Goal: Complete application form

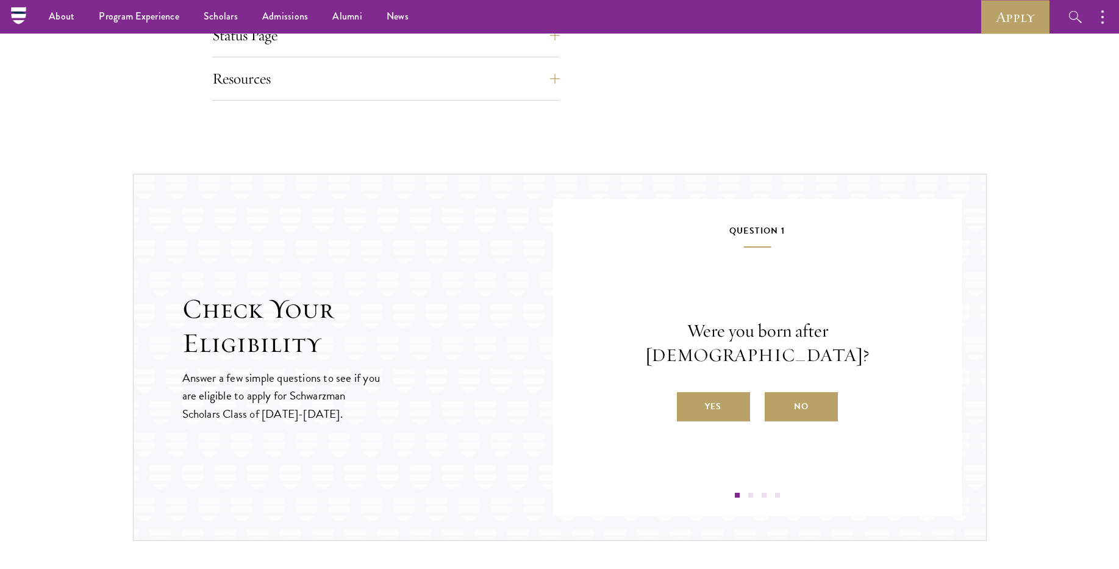
scroll to position [1106, 0]
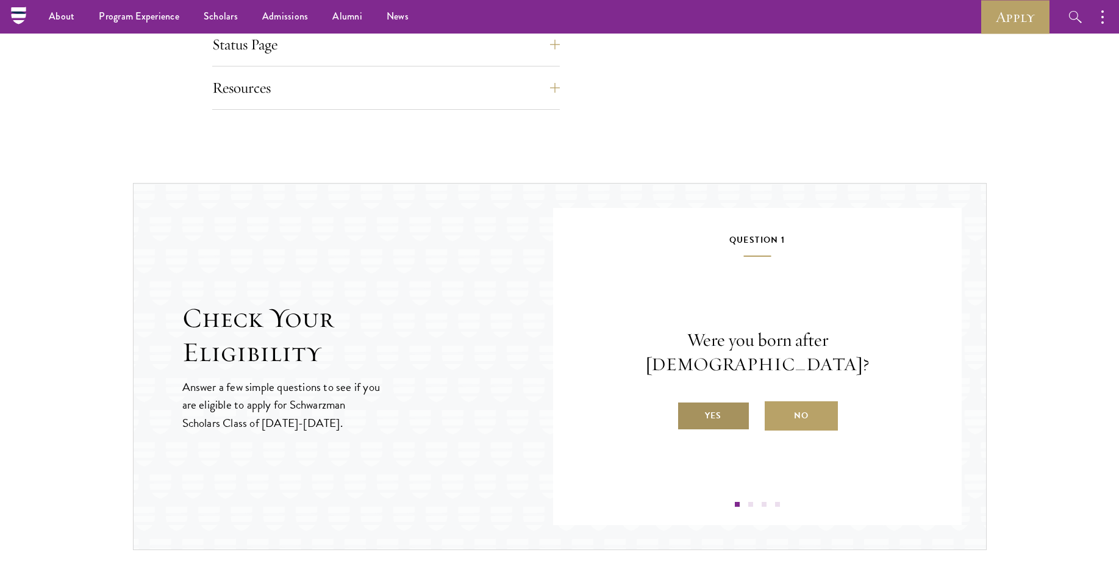
click at [726, 405] on label "Yes" at bounding box center [713, 415] width 73 height 29
click at [688, 405] on input "Yes" at bounding box center [682, 408] width 11 height 11
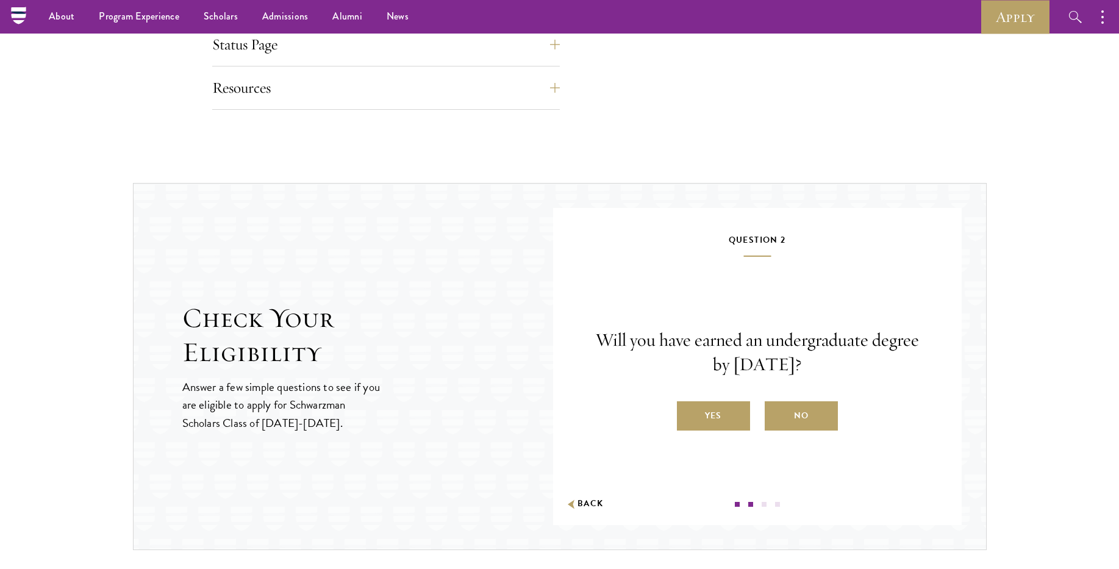
click at [739, 411] on label "Yes" at bounding box center [713, 415] width 73 height 29
click at [688, 411] on input "Yes" at bounding box center [682, 408] width 11 height 11
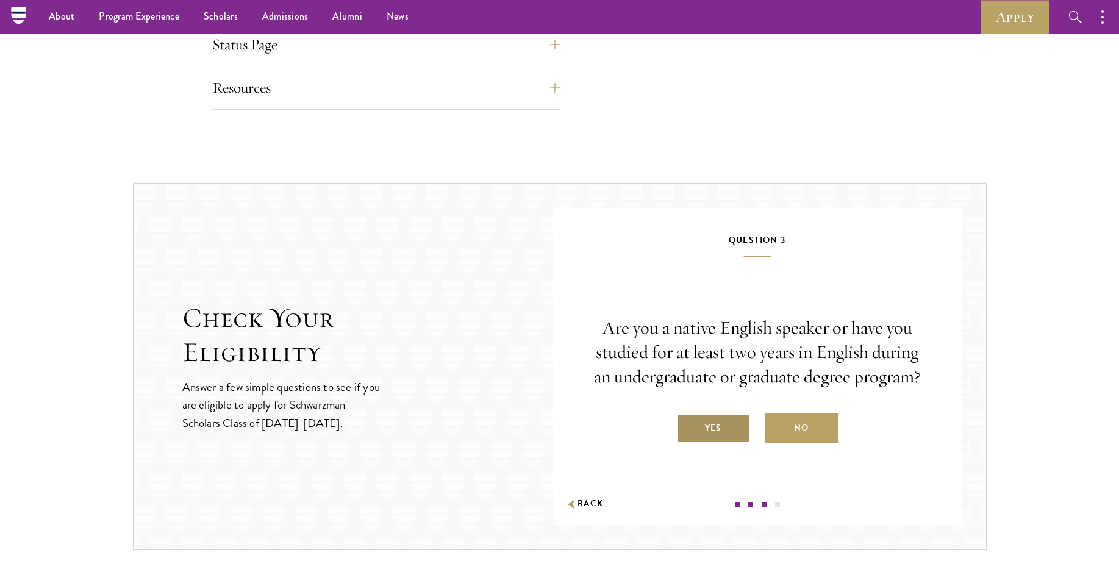
click at [716, 424] on label "Yes" at bounding box center [713, 428] width 73 height 29
click at [688, 424] on input "Yes" at bounding box center [682, 420] width 11 height 11
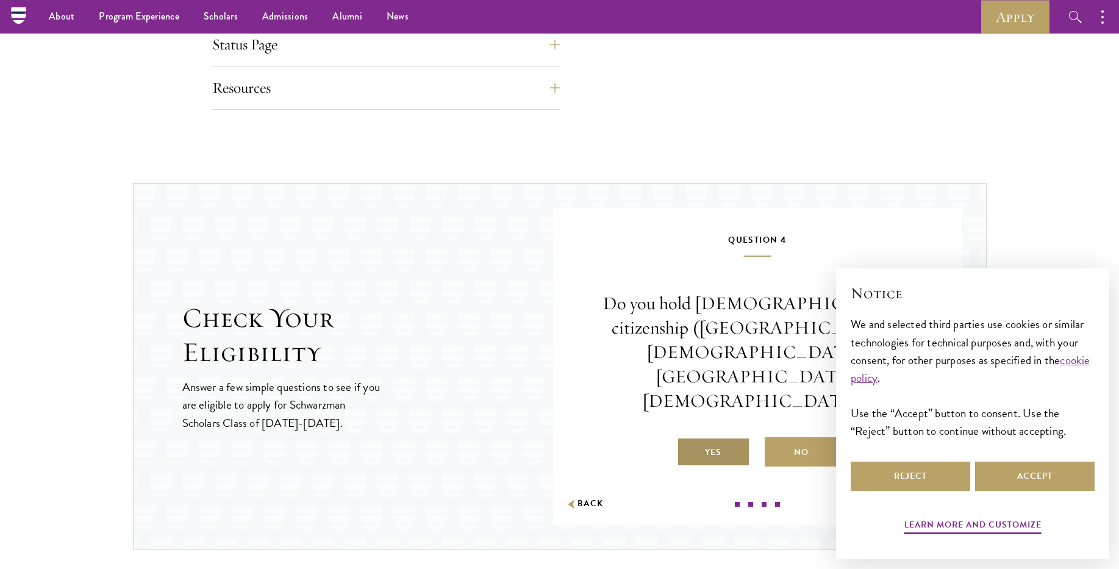
drag, startPoint x: 805, startPoint y: 411, endPoint x: 717, endPoint y: 423, distance: 88.6
click at [717, 437] on label "Yes" at bounding box center [713, 451] width 73 height 29
click at [688, 439] on input "Yes" at bounding box center [682, 444] width 11 height 11
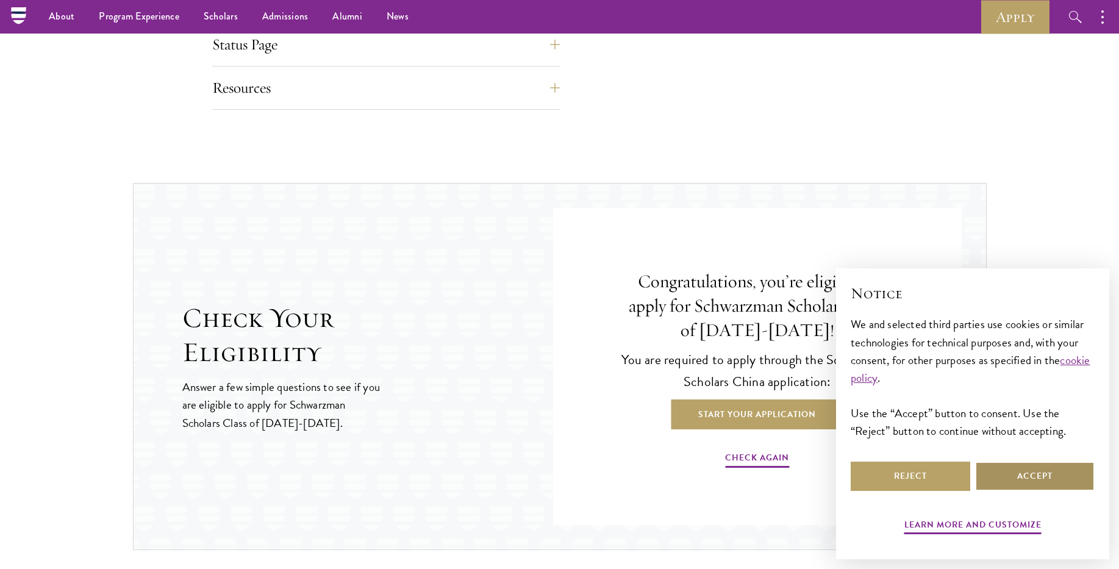
click at [1036, 483] on button "Accept" at bounding box center [1035, 476] width 120 height 29
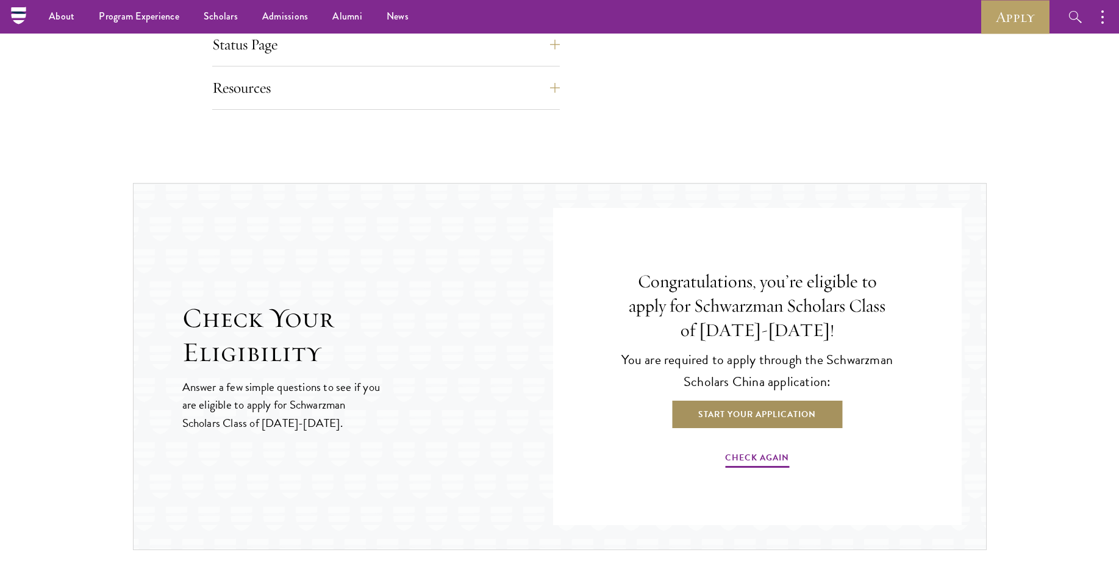
click at [747, 417] on link "Start Your Application" at bounding box center [757, 414] width 173 height 29
click at [787, 414] on link "Start Your Application" at bounding box center [757, 414] width 173 height 29
